Goal: Information Seeking & Learning: Compare options

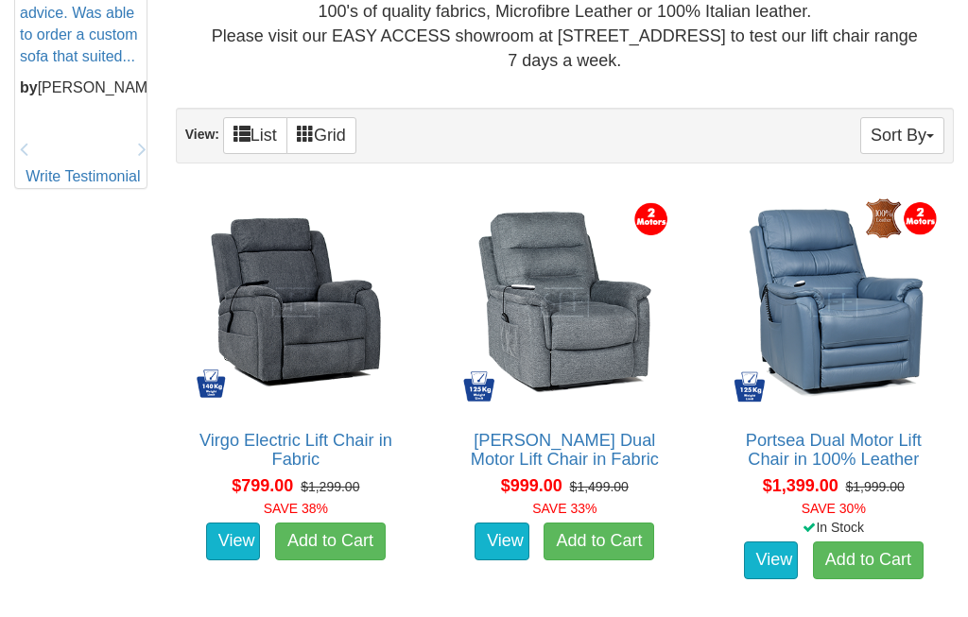
scroll to position [967, 0]
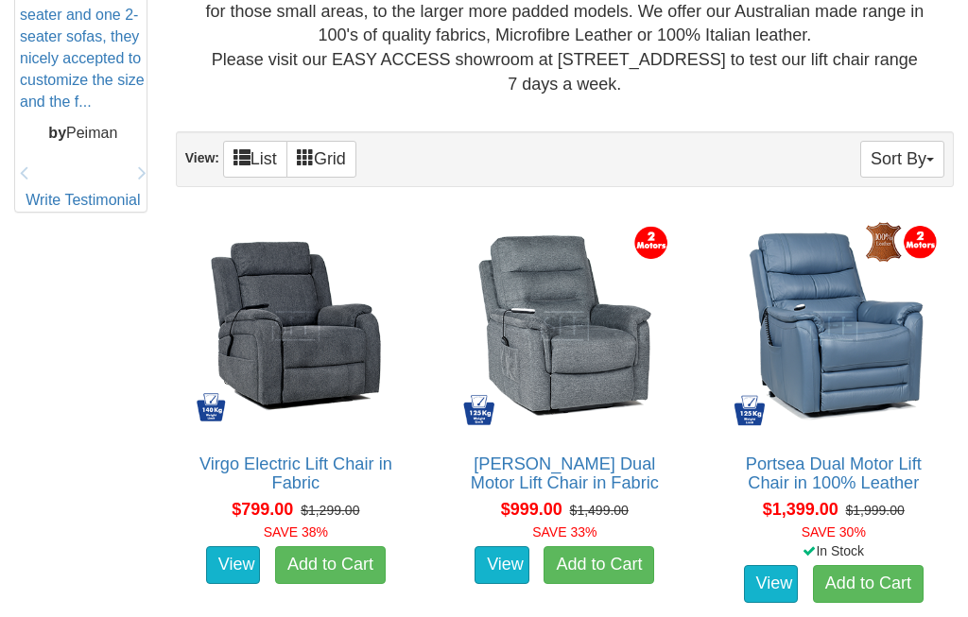
click at [874, 343] on img at bounding box center [833, 325] width 219 height 219
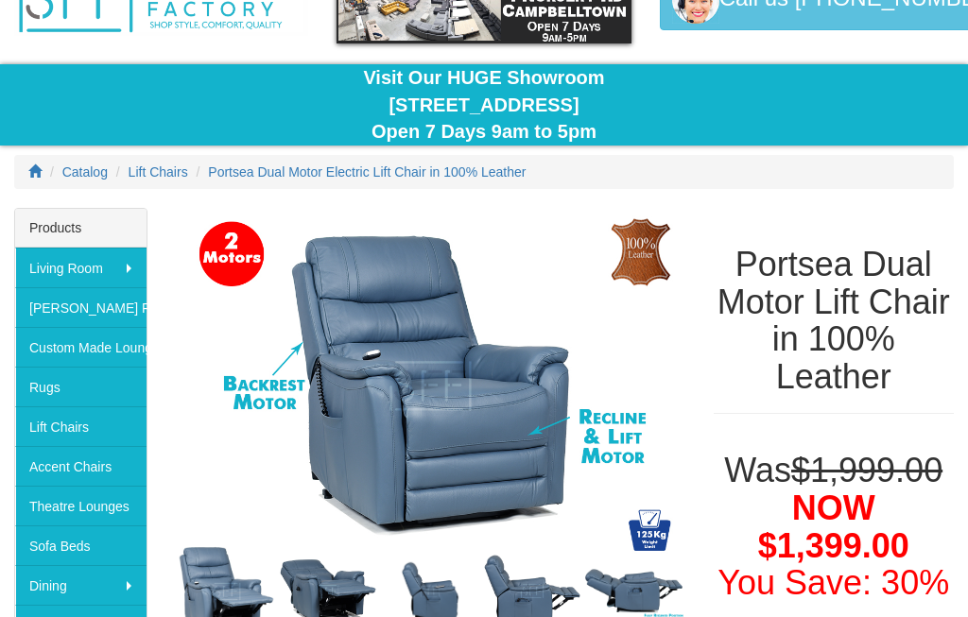
scroll to position [116, 0]
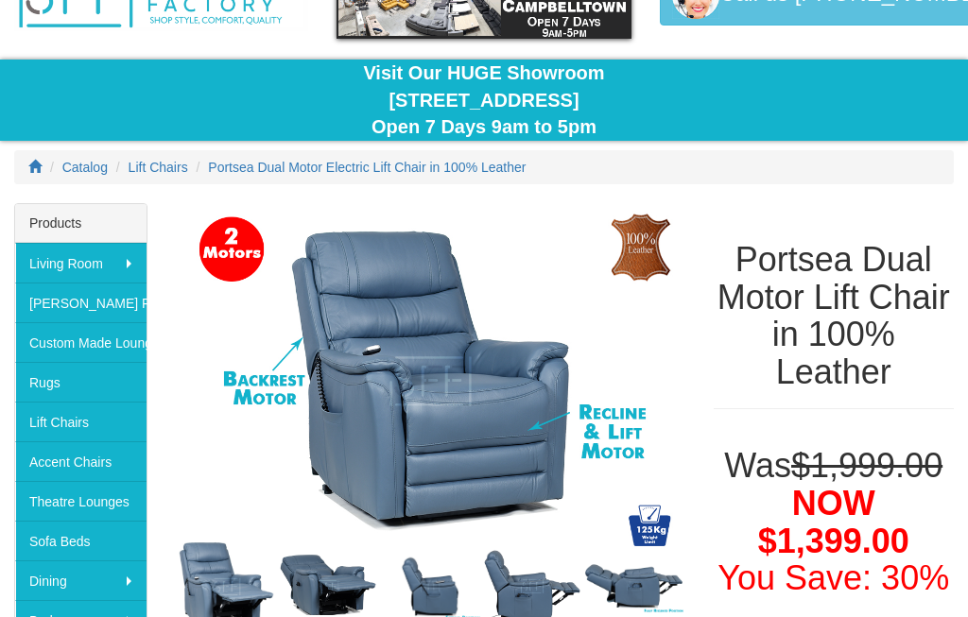
click at [951, 216] on div "Portsea Dual Motor Lift Chair in 100% Leather" at bounding box center [834, 315] width 268 height 225
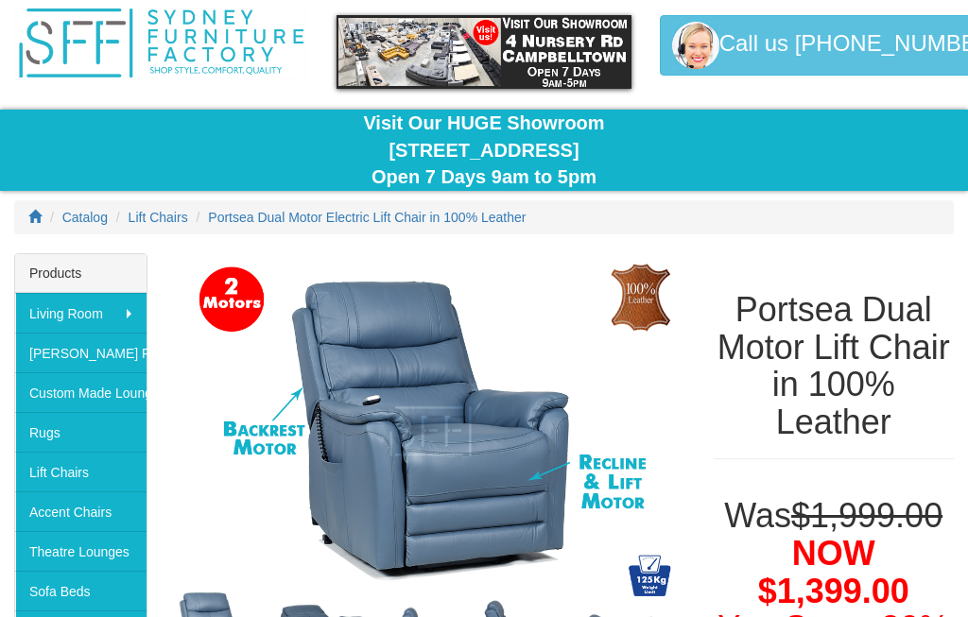
scroll to position [0, 0]
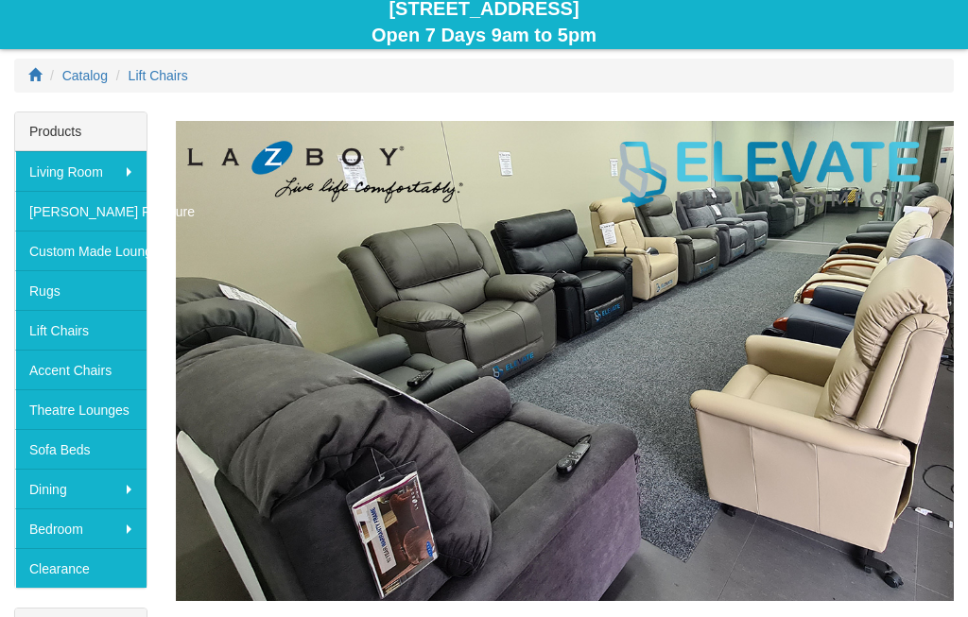
scroll to position [206, 0]
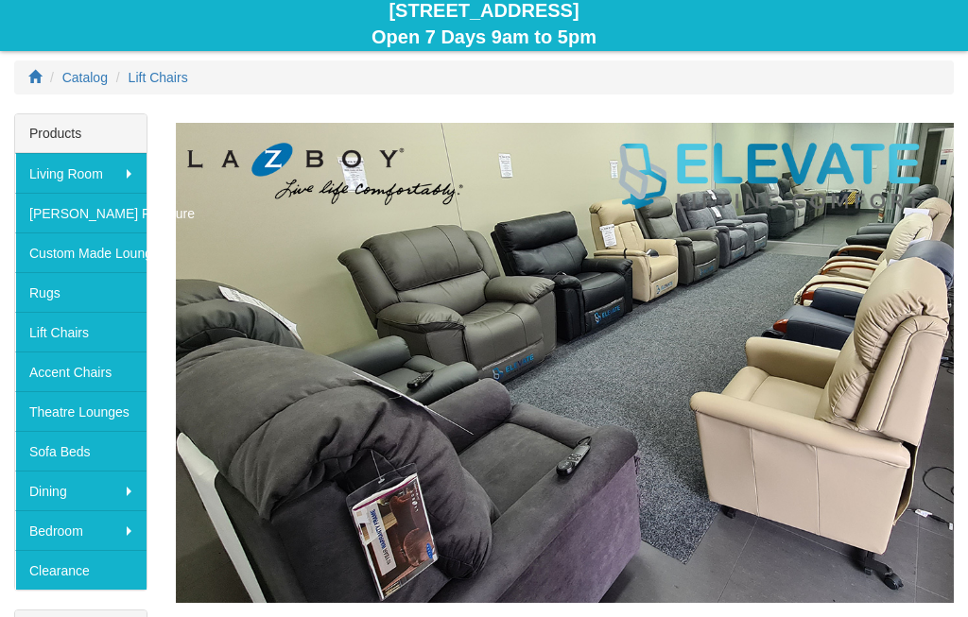
click at [945, 198] on img at bounding box center [565, 363] width 778 height 480
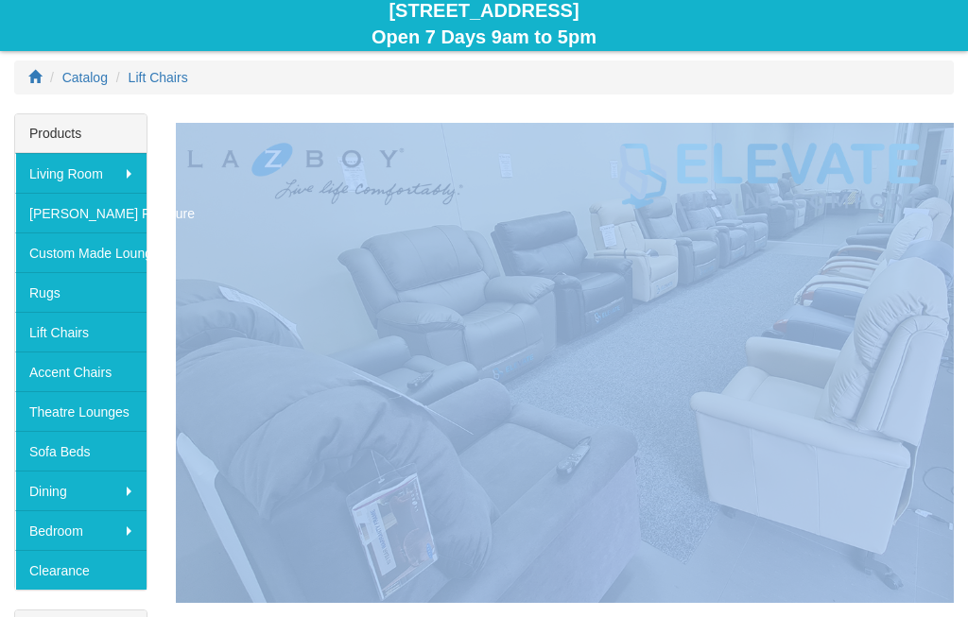
click at [933, 82] on ol "Catalog Lift Chairs" at bounding box center [484, 77] width 940 height 34
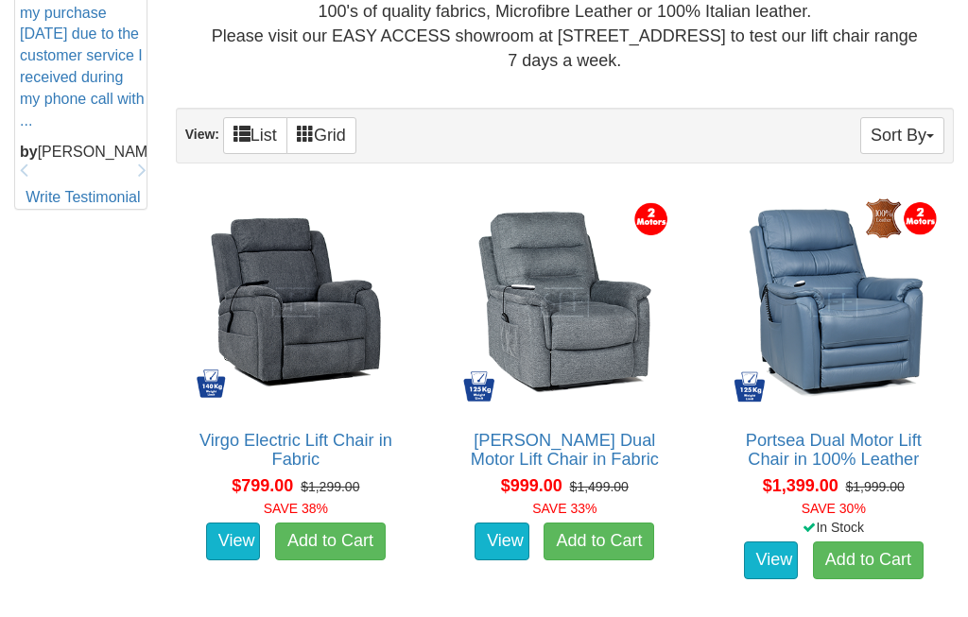
scroll to position [991, 0]
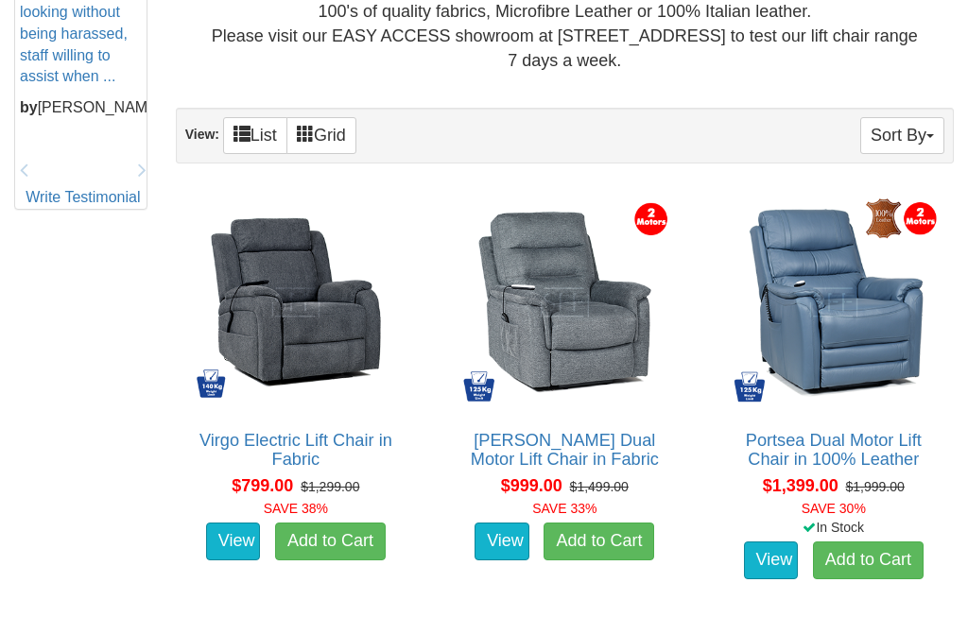
click at [881, 316] on img at bounding box center [833, 302] width 219 height 219
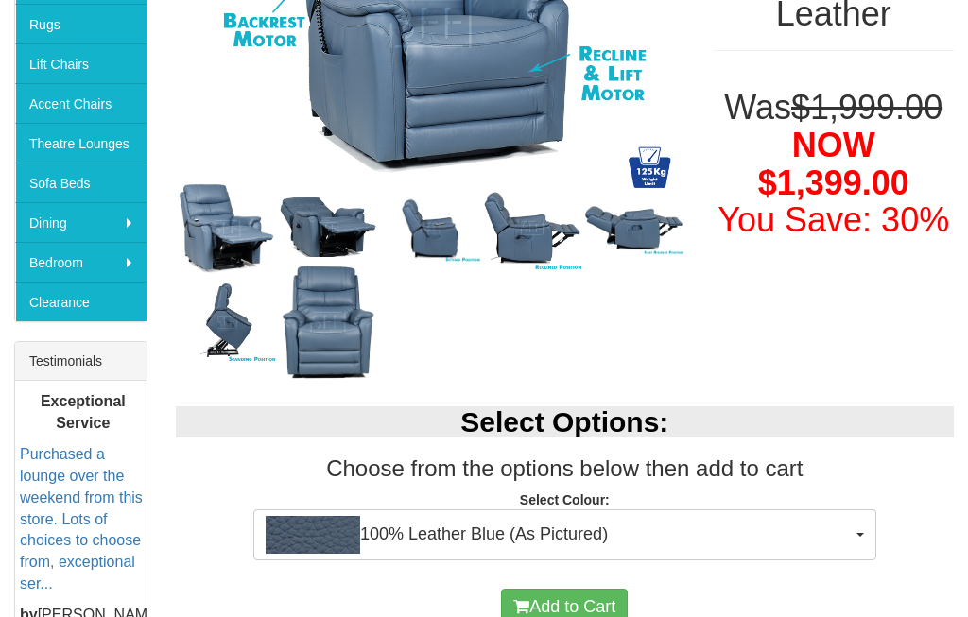
scroll to position [461, 0]
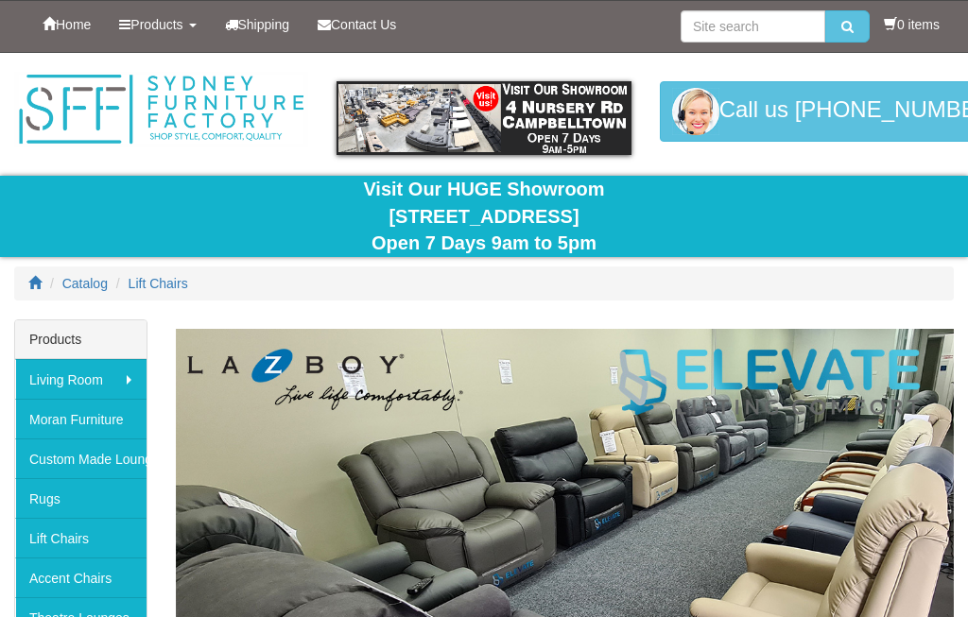
scroll to position [1062, 0]
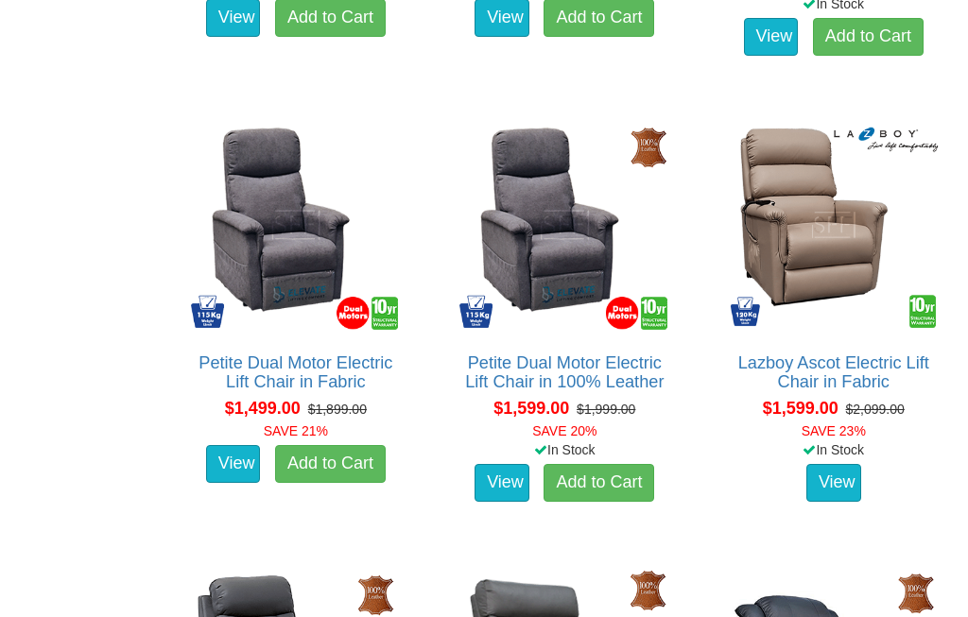
scroll to position [1514, 0]
click at [940, 243] on img at bounding box center [833, 224] width 219 height 219
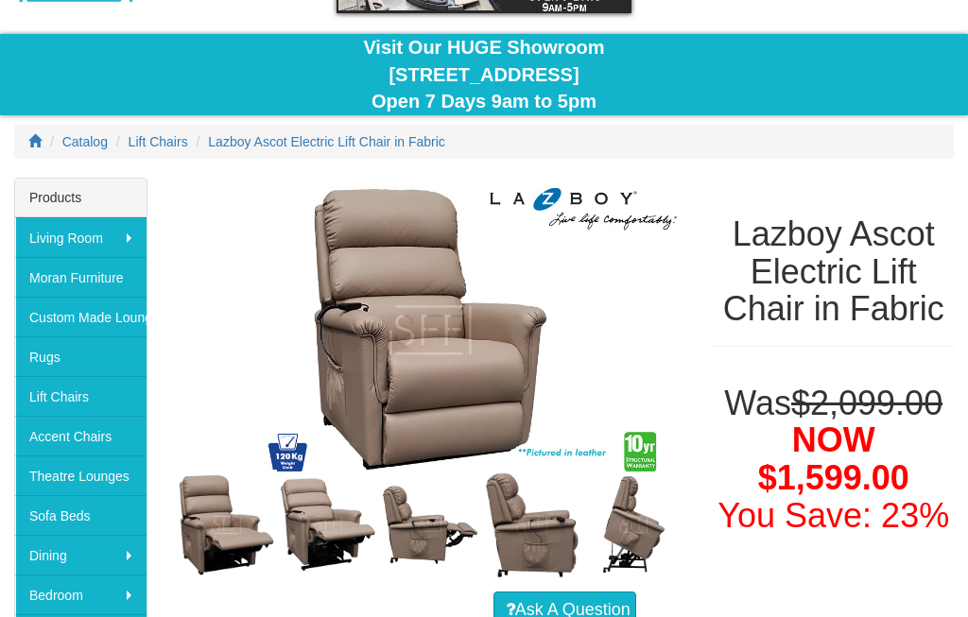
scroll to position [213, 0]
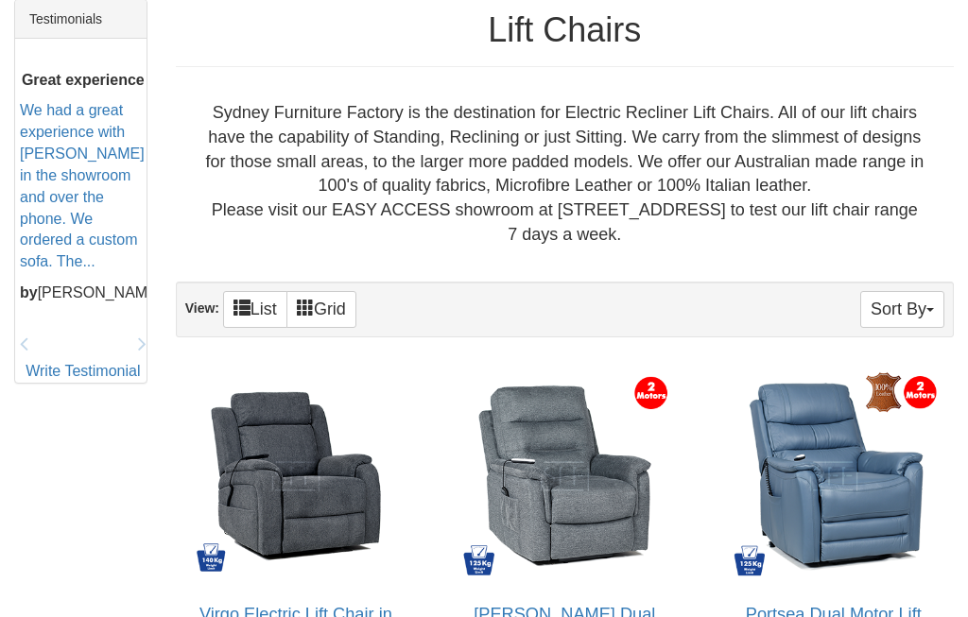
scroll to position [795, 0]
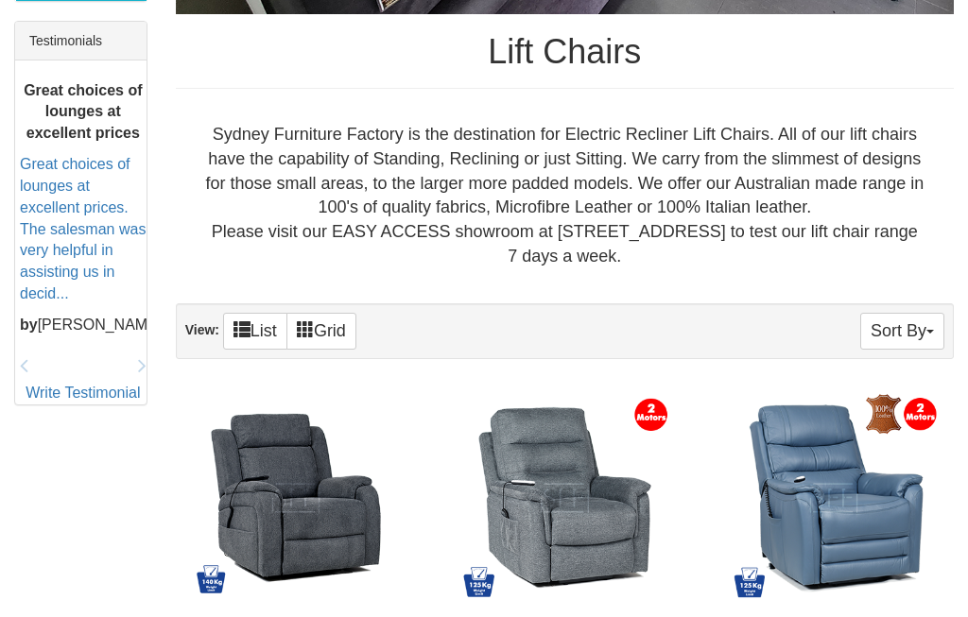
click at [862, 217] on div "Sydney Furniture Factory is the destination for Electric Recliner Lift Chairs. …" at bounding box center [565, 196] width 748 height 146
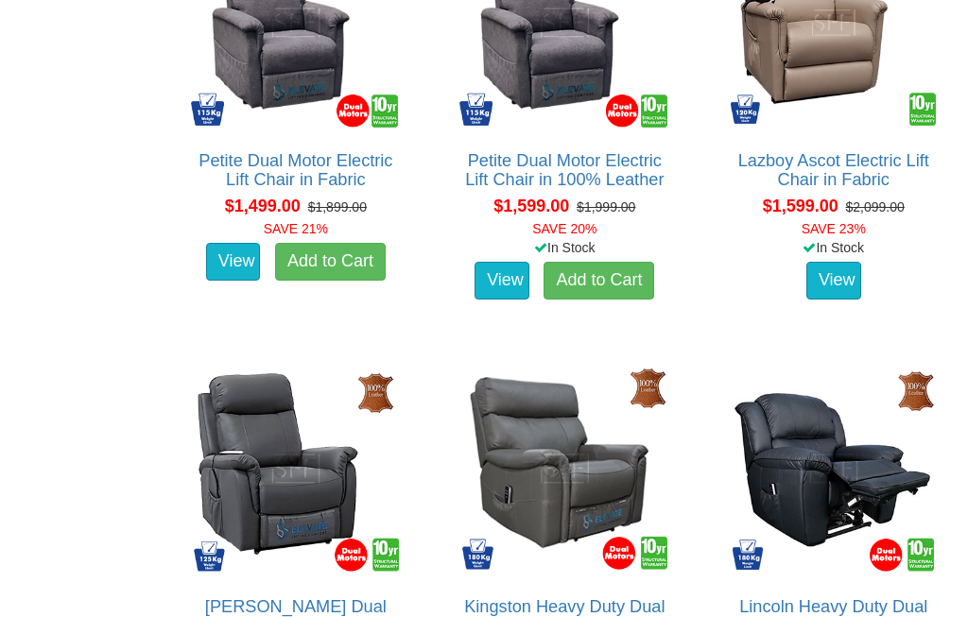
scroll to position [1719, 0]
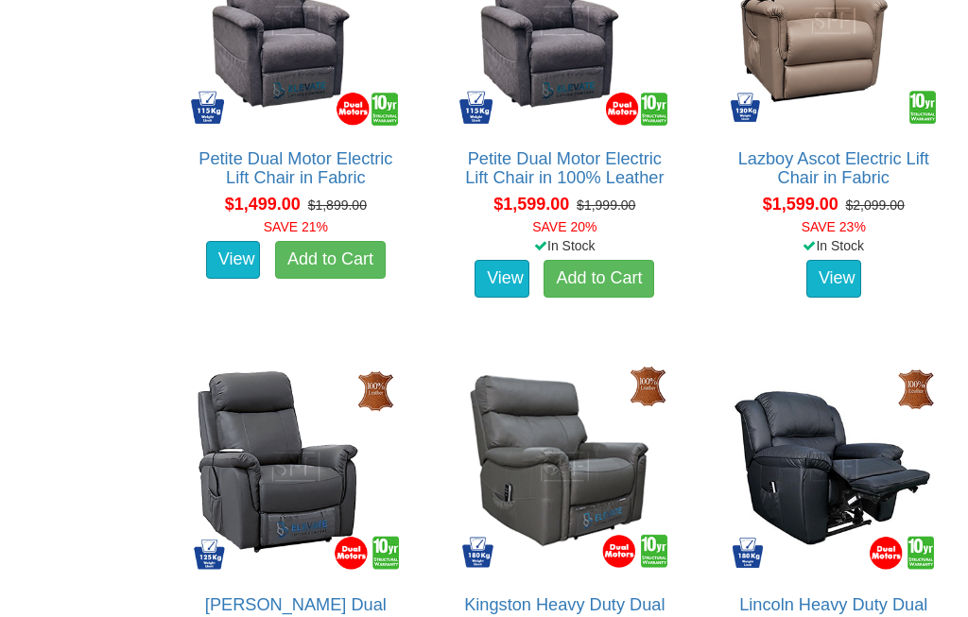
click at [831, 454] on img at bounding box center [833, 466] width 219 height 219
